Goal: Task Accomplishment & Management: Manage account settings

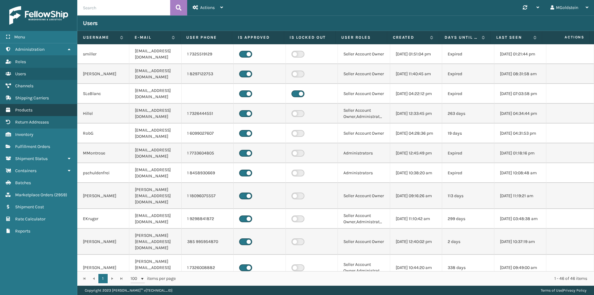
click at [25, 111] on span "Products" at bounding box center [23, 109] width 17 height 5
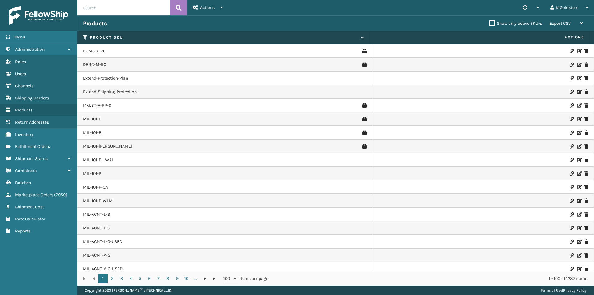
click at [109, 8] on input "text" at bounding box center [123, 7] width 93 height 15
type input "cfb-dl"
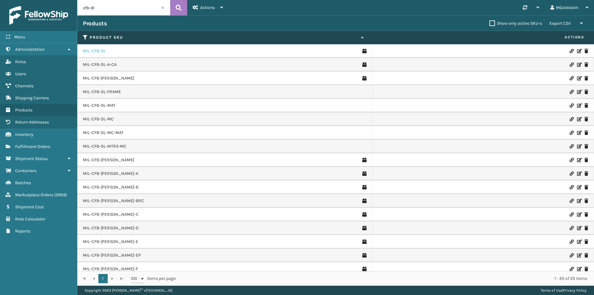
click at [96, 50] on link "MIL-CFB-DL" at bounding box center [94, 51] width 23 height 6
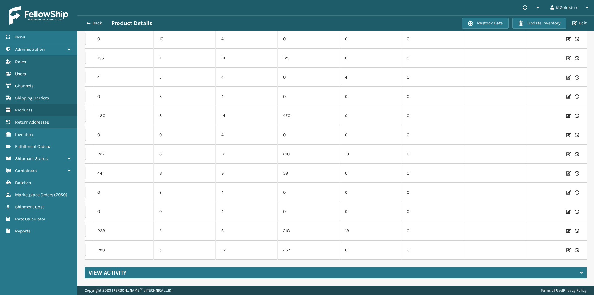
scroll to position [0, 64]
click at [566, 248] on icon at bounding box center [568, 250] width 5 height 6
drag, startPoint x: 126, startPoint y: 246, endPoint x: 108, endPoint y: 249, distance: 18.0
click at [108, 249] on input "290" at bounding box center [123, 249] width 34 height 11
type input "490"
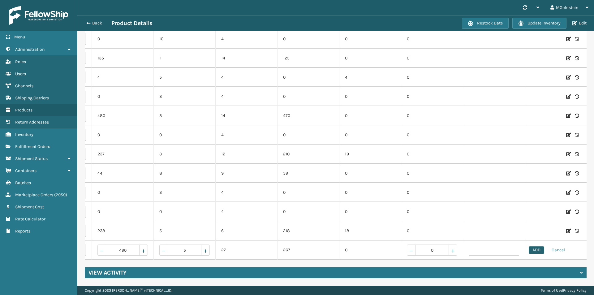
click at [529, 247] on button "ADD" at bounding box center [536, 249] width 15 height 7
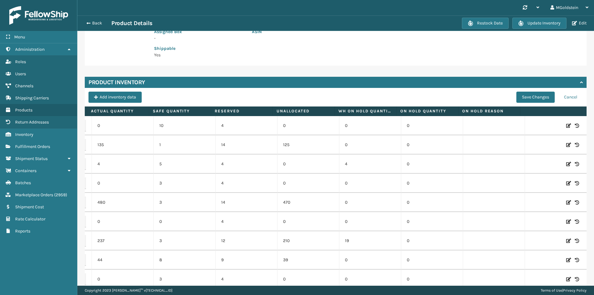
scroll to position [64, 0]
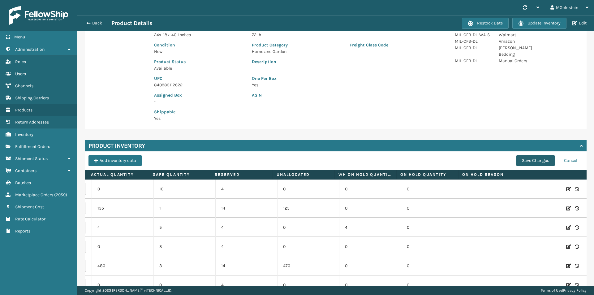
click at [528, 161] on button "Save Changes" at bounding box center [535, 160] width 38 height 11
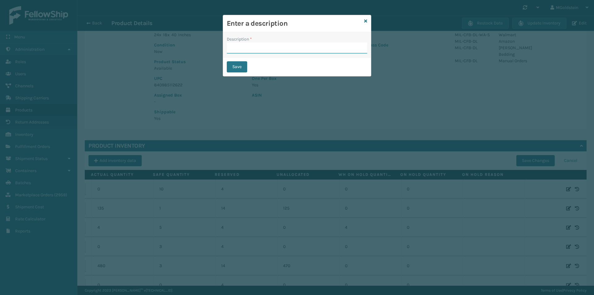
click at [253, 49] on input "Description *" at bounding box center [297, 47] width 140 height 11
type input "adding"
click at [235, 65] on button "Save" at bounding box center [237, 66] width 20 height 11
